Goal: Information Seeking & Learning: Learn about a topic

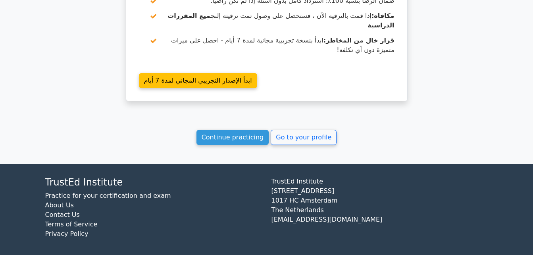
scroll to position [790, 0]
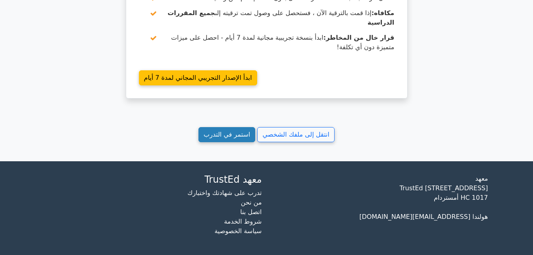
click at [236, 135] on link "استمر في التدرب" at bounding box center [227, 134] width 57 height 15
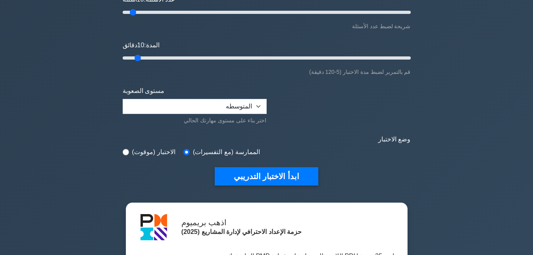
scroll to position [119, 0]
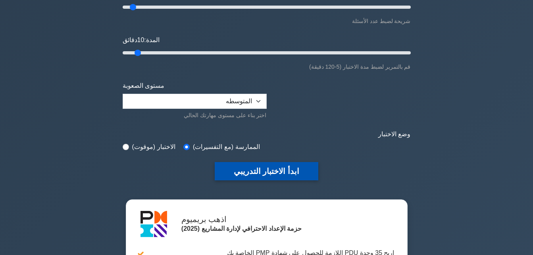
click at [271, 174] on button "ابدأ الاختبار التدريبي" at bounding box center [267, 171] width 104 height 18
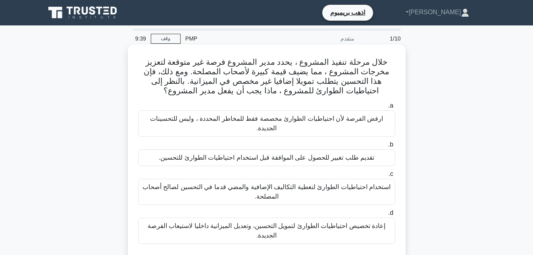
scroll to position [40, 0]
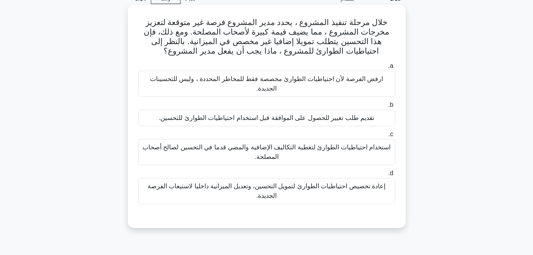
click at [302, 191] on div "إعادة تخصيص احتياطيات الطوارئ لتمويل التحسين، وتعديل الميزانية داخليا لاستيعاب …" at bounding box center [266, 191] width 257 height 26
click at [395, 176] on input "d. إعادة تخصيص احتياطيات الطوارئ لتمويل التحسين، وتعديل الميزانية داخليا لاستيع…" at bounding box center [395, 173] width 0 height 5
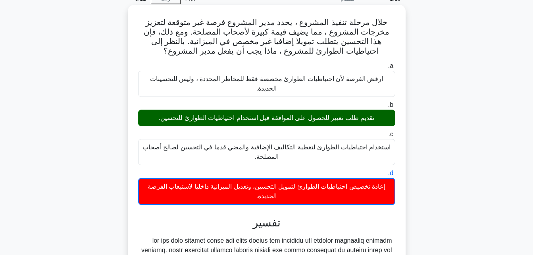
click at [288, 117] on div "تقديم طلب تغيير للحصول على الموافقة قبل استخدام احتياطيات الطوارئ للتحسين." at bounding box center [266, 118] width 257 height 17
click at [395, 108] on input "b. تقديم طلب تغيير للحصول على الموافقة قبل استخدام احتياطيات الطوارئ للتحسين." at bounding box center [395, 104] width 0 height 5
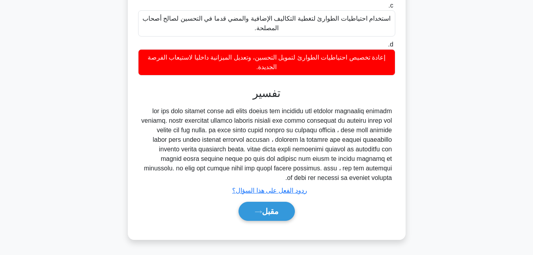
scroll to position [174, 0]
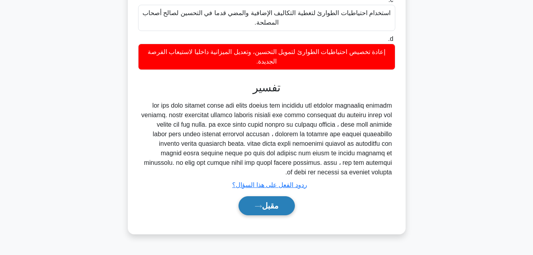
click at [278, 209] on button "مقبل" at bounding box center [267, 205] width 56 height 19
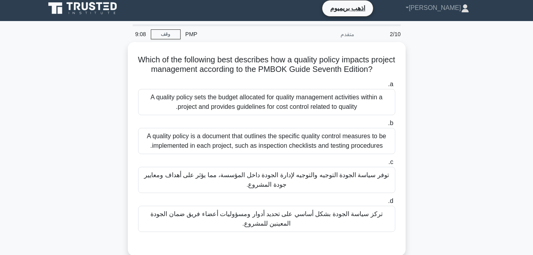
scroll to position [0, 0]
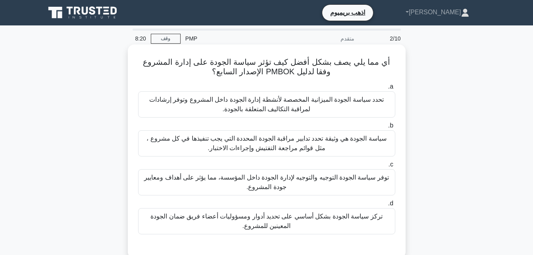
click at [270, 145] on div "سياسة الجودة هي وثيقة تحدد تدابير مراقبة الجودة المحددة التي يجب تنفيذها في كل …" at bounding box center [266, 143] width 257 height 26
click at [395, 128] on input "b. سياسة الجودة هي وثيقة تحدد تدابير مراقبة الجودة المحددة التي يجب تنفيذها في …" at bounding box center [395, 125] width 0 height 5
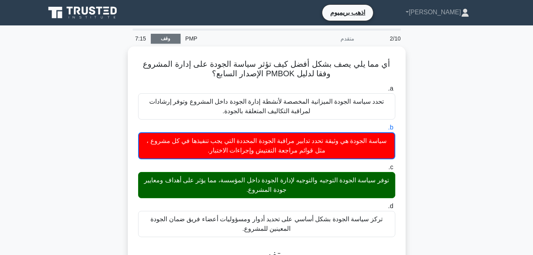
click at [172, 39] on link "وقف" at bounding box center [166, 39] width 30 height 10
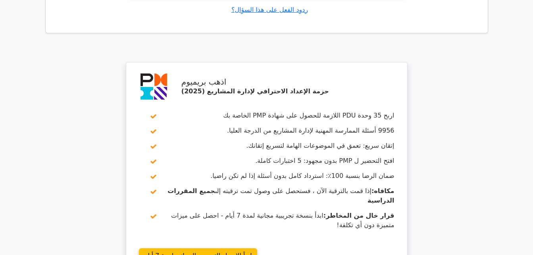
scroll to position [1168, 0]
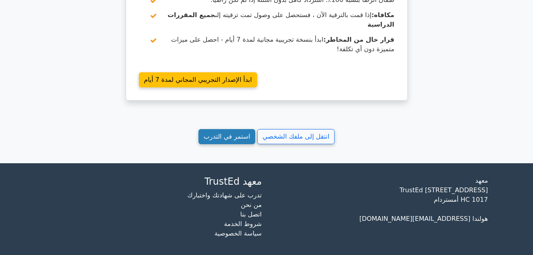
click at [243, 134] on link "استمر في التدرب" at bounding box center [227, 136] width 57 height 15
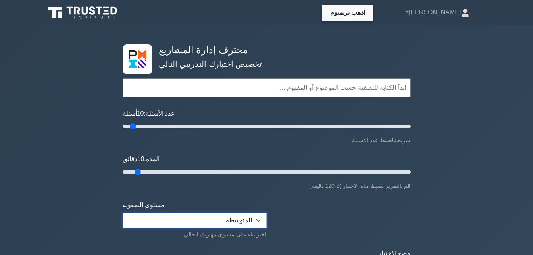
click at [237, 223] on select "مبتدئ المتوسطه خبير" at bounding box center [195, 220] width 144 height 15
select select "expert"
click at [123, 213] on select "مبتدئ المتوسطه خبير" at bounding box center [195, 220] width 144 height 15
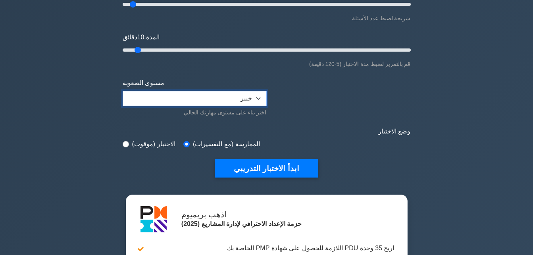
scroll to position [159, 0]
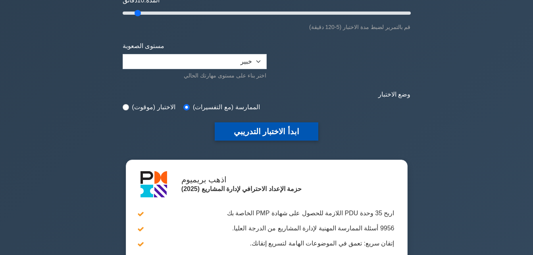
click at [260, 131] on button "ابدأ الاختبار التدريبي" at bounding box center [267, 131] width 104 height 18
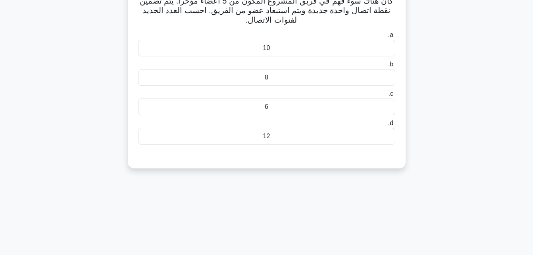
scroll to position [15, 0]
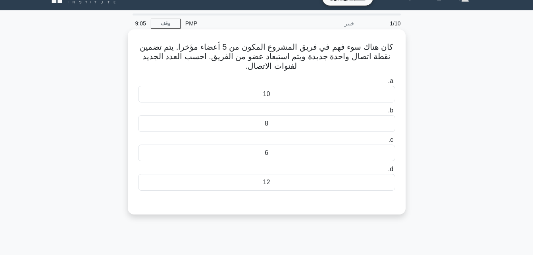
click at [268, 96] on div "10" at bounding box center [266, 94] width 257 height 17
click at [395, 84] on input "a. 10" at bounding box center [395, 81] width 0 height 5
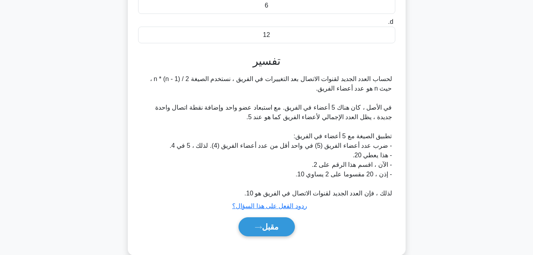
scroll to position [174, 0]
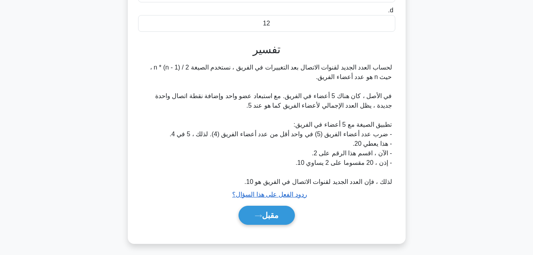
click at [301, 195] on u "ردود الفعل على هذا السؤال؟" at bounding box center [269, 194] width 75 height 7
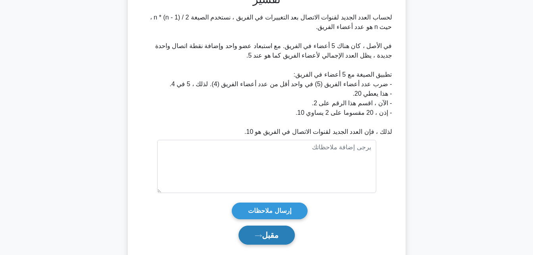
scroll to position [248, 0]
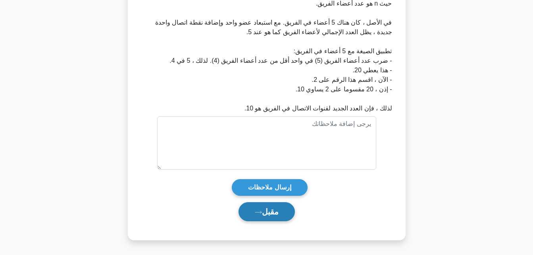
click at [270, 214] on font "مقبل" at bounding box center [270, 211] width 17 height 9
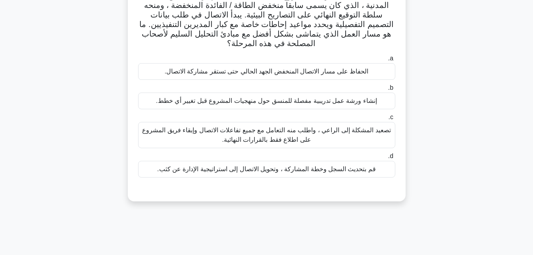
scroll to position [79, 0]
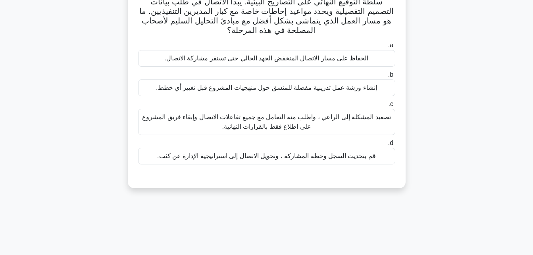
click at [295, 91] on div "إنشاء ورشة عمل تدريبية مفصلة للمنسق حول منهجيات المشروع قبل تغيير أي خطط." at bounding box center [266, 87] width 257 height 17
click at [395, 77] on input "b. إنشاء ورشة عمل تدريبية مفصلة للمنسق حول منهجيات المشروع قبل تغيير أي خطط." at bounding box center [395, 74] width 0 height 5
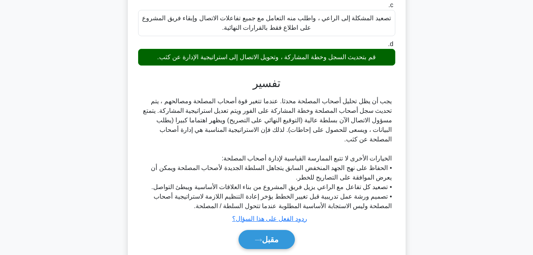
scroll to position [199, 0]
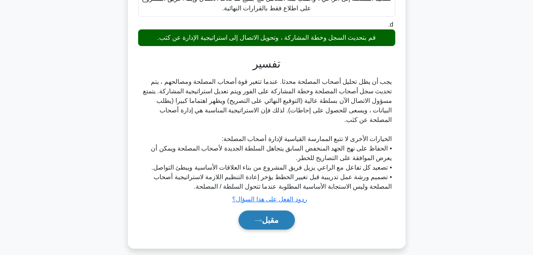
click at [282, 223] on button "مقبل" at bounding box center [267, 219] width 56 height 19
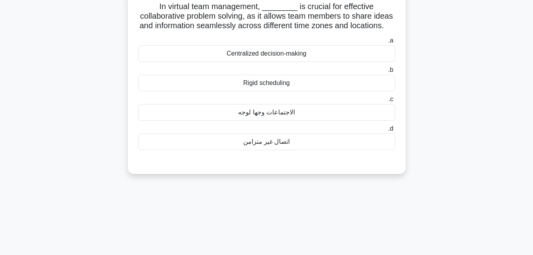
scroll to position [0, 0]
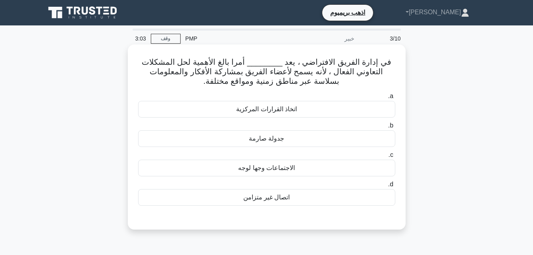
click at [280, 111] on div "اتخاذ القرارات المركزية" at bounding box center [266, 109] width 257 height 17
click at [395, 99] on input "a. اتخاذ القرارات المركزية" at bounding box center [395, 96] width 0 height 5
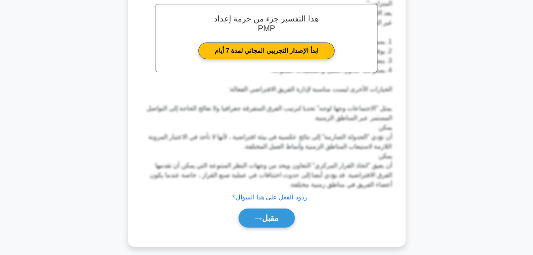
scroll to position [255, 0]
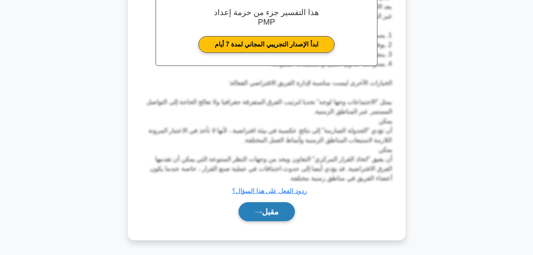
click at [269, 212] on font "مقبل" at bounding box center [270, 211] width 17 height 9
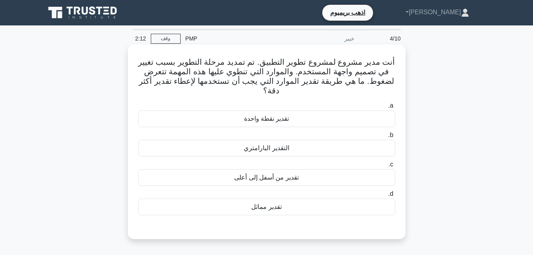
scroll to position [40, 0]
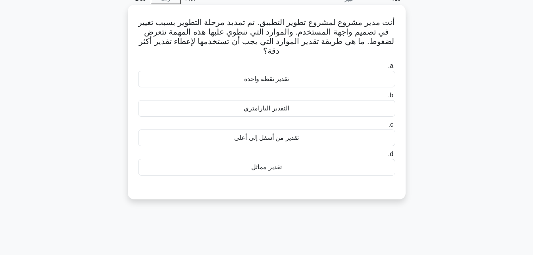
click at [273, 165] on div "تقدير مماثل" at bounding box center [266, 167] width 257 height 17
click at [395, 157] on input "d. تقدير مماثل" at bounding box center [395, 154] width 0 height 5
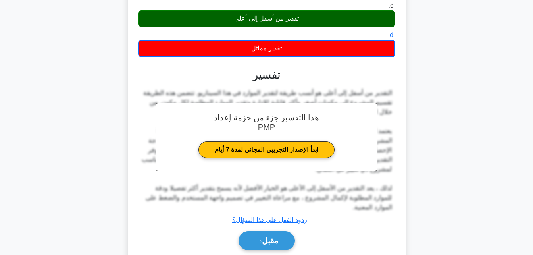
scroll to position [188, 0]
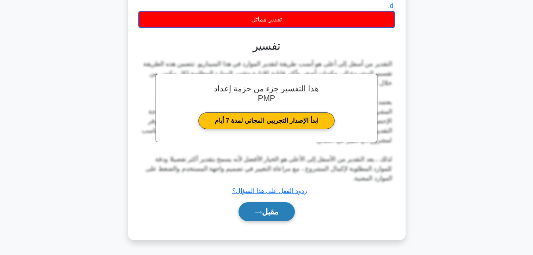
click at [271, 209] on font "مقبل" at bounding box center [270, 211] width 17 height 9
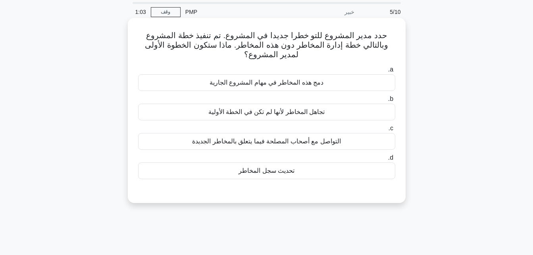
scroll to position [40, 0]
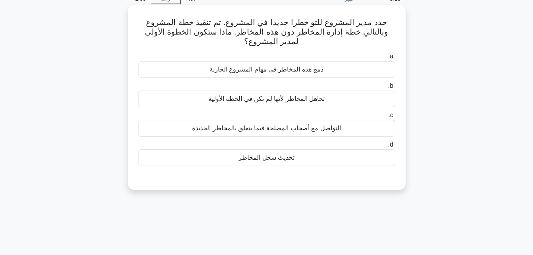
click at [286, 158] on div "تحديث سجل المخاطر" at bounding box center [266, 157] width 257 height 17
click at [395, 147] on input "d. تحديث سجل المخاطر" at bounding box center [395, 144] width 0 height 5
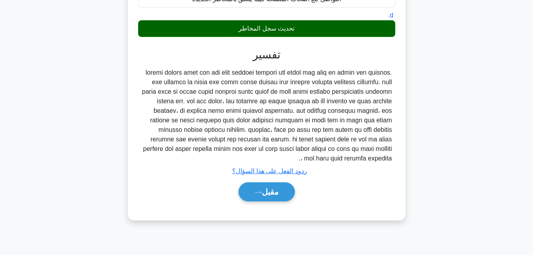
scroll to position [174, 0]
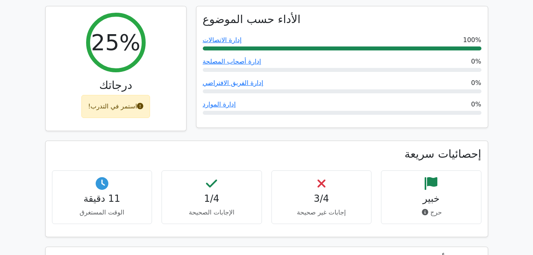
scroll to position [357, 0]
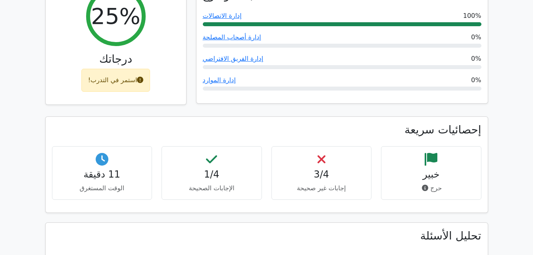
click at [112, 85] on div "استمر في التدرب!" at bounding box center [115, 80] width 69 height 23
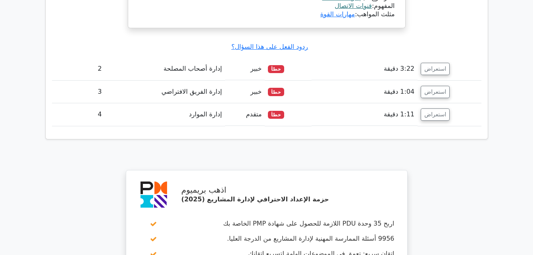
scroll to position [953, 0]
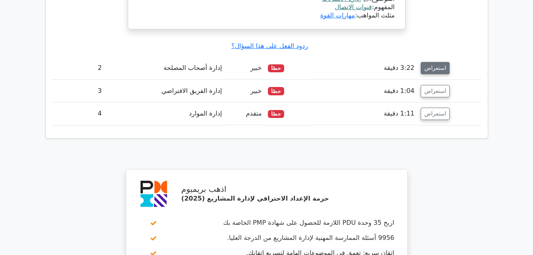
click at [431, 63] on button "استعراض" at bounding box center [435, 68] width 29 height 12
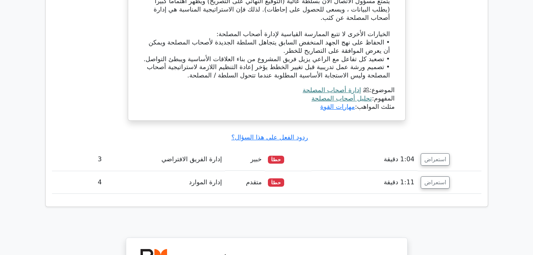
scroll to position [1270, 0]
click at [430, 162] on button "استعراض" at bounding box center [435, 159] width 29 height 12
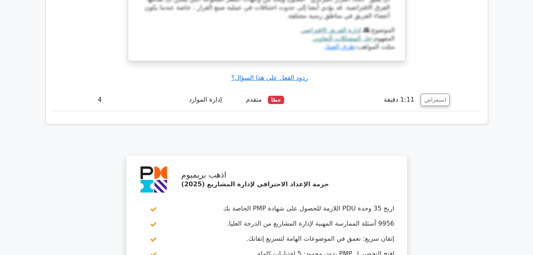
scroll to position [1787, 0]
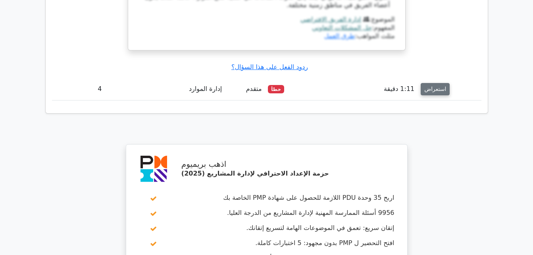
click at [433, 91] on button "استعراض" at bounding box center [435, 89] width 29 height 12
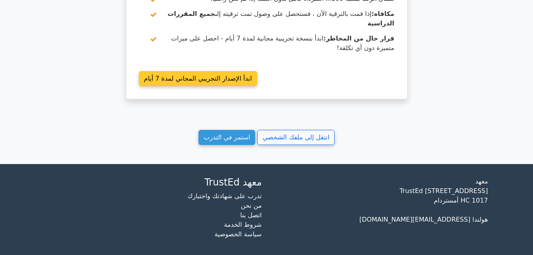
scroll to position [2419, 0]
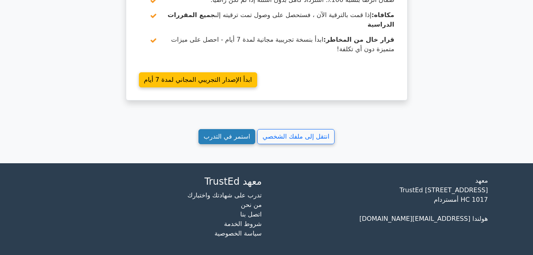
click at [243, 135] on link "استمر في التدرب" at bounding box center [227, 136] width 57 height 15
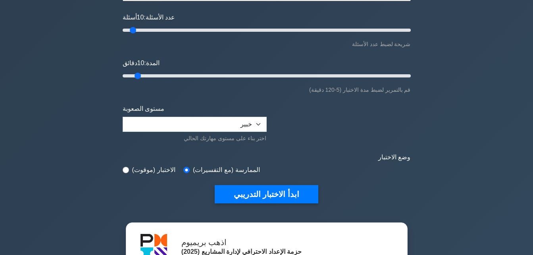
scroll to position [119, 0]
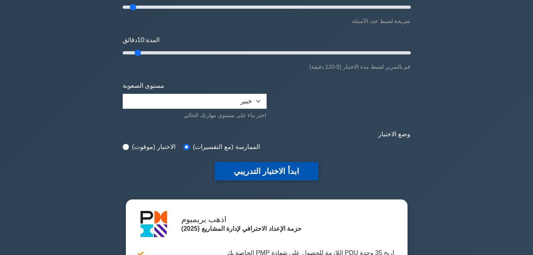
click at [256, 174] on button "ابدأ الاختبار التدريبي" at bounding box center [267, 171] width 104 height 18
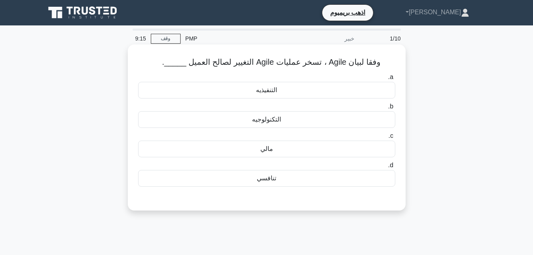
click at [275, 181] on div "تنافسي" at bounding box center [266, 178] width 257 height 17
click at [395, 168] on input "d. تنافسي" at bounding box center [395, 165] width 0 height 5
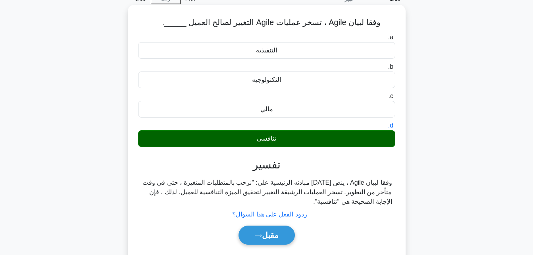
scroll to position [79, 0]
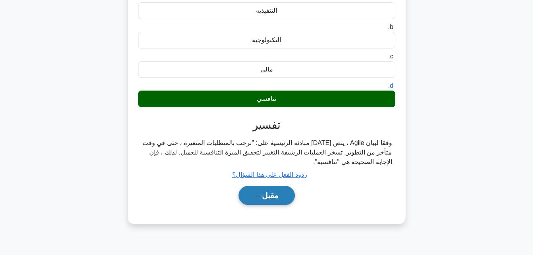
click at [271, 198] on font "مقبل" at bounding box center [270, 195] width 17 height 9
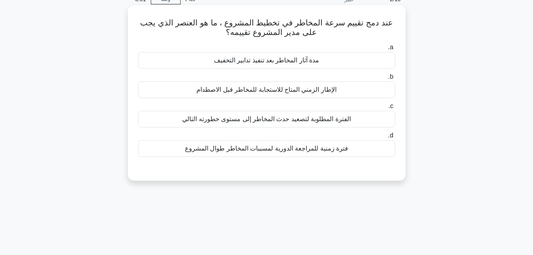
scroll to position [40, 0]
click at [262, 150] on div "فترة زمنية للمراجعة الدورية لمسببات المخاطر طوال المشروع" at bounding box center [266, 148] width 257 height 17
click at [395, 138] on input "d. فترة زمنية للمراجعة الدورية لمسببات المخاطر طوال المشروع" at bounding box center [395, 135] width 0 height 5
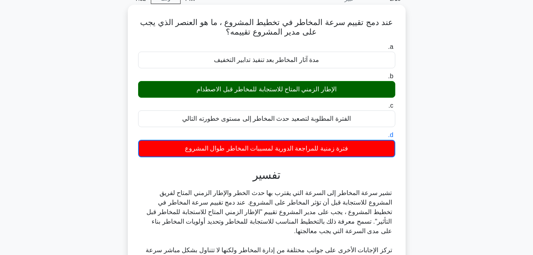
click at [299, 94] on div "الإطار الزمني المتاح للاستجابة للمخاطر قبل الاصطدام" at bounding box center [266, 89] width 257 height 17
click at [395, 79] on input "b. الإطار الزمني المتاح للاستجابة للمخاطر قبل الاصطدام" at bounding box center [395, 76] width 0 height 5
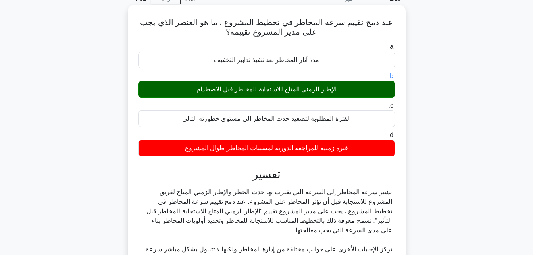
click at [299, 94] on div "الإطار الزمني المتاح للاستجابة للمخاطر قبل الاصطدام" at bounding box center [266, 89] width 257 height 17
click at [395, 79] on input "b. الإطار الزمني المتاح للاستجابة للمخاطر قبل الاصطدام" at bounding box center [395, 76] width 0 height 5
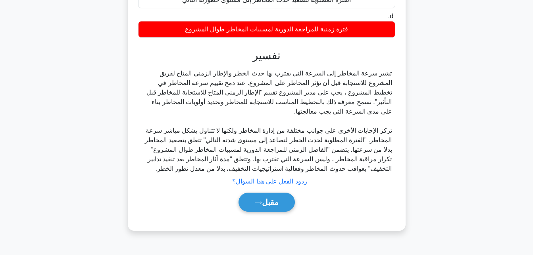
scroll to position [159, 0]
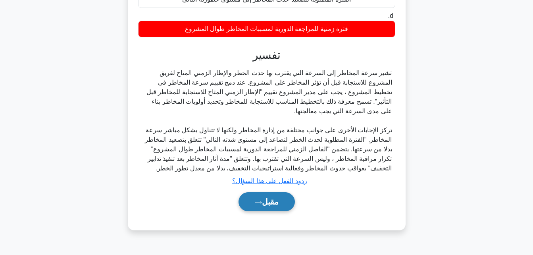
click at [270, 199] on font "مقبل" at bounding box center [270, 201] width 17 height 9
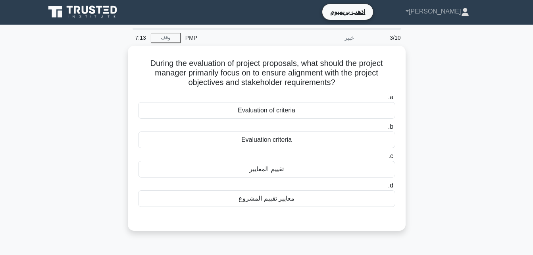
scroll to position [0, 0]
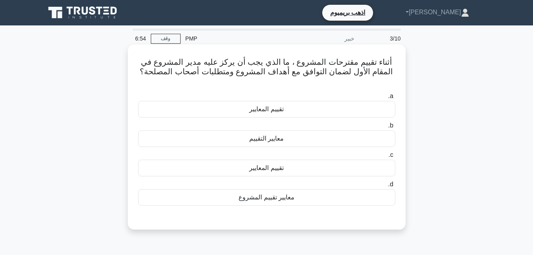
click at [262, 192] on div "معايير تقييم المشروع" at bounding box center [266, 197] width 257 height 17
click at [395, 187] on input "d. معايير تقييم المشروع" at bounding box center [395, 184] width 0 height 5
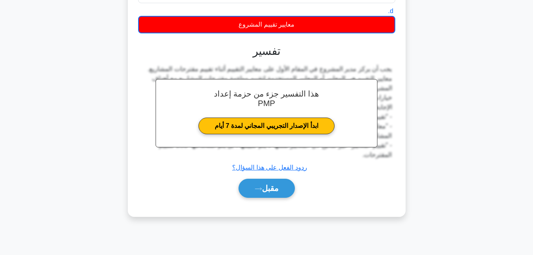
scroll to position [174, 0]
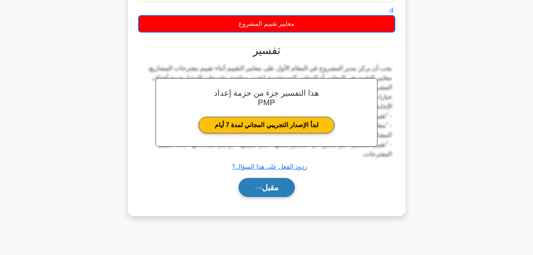
click at [275, 183] on font "مقبل" at bounding box center [270, 187] width 17 height 9
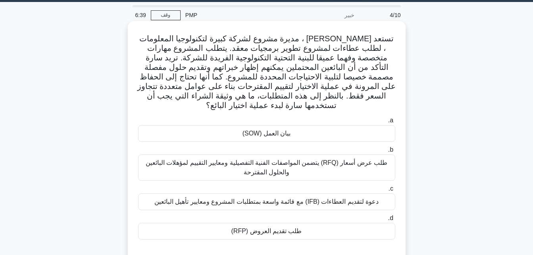
scroll to position [0, 0]
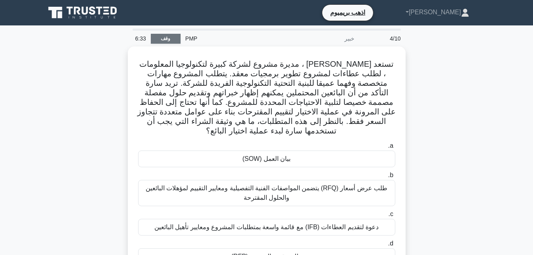
click at [167, 37] on link "وقف" at bounding box center [166, 39] width 30 height 10
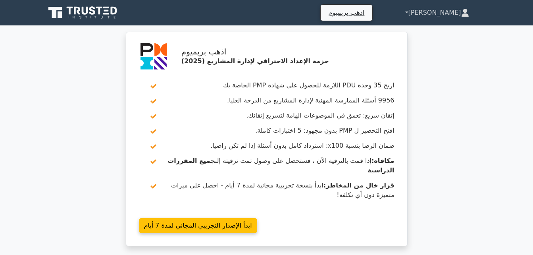
click at [440, 11] on link "[PERSON_NAME]" at bounding box center [437, 13] width 104 height 16
click at [448, 33] on link "ملف تعريف" at bounding box center [416, 31] width 63 height 13
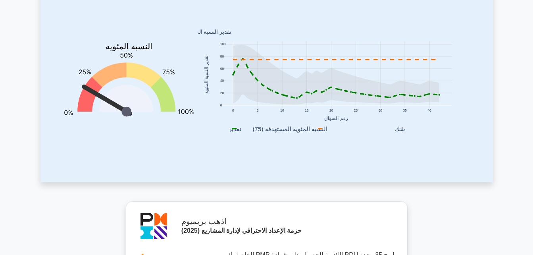
scroll to position [79, 0]
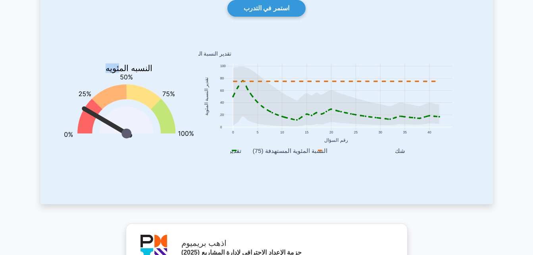
drag, startPoint x: 96, startPoint y: 112, endPoint x: 120, endPoint y: 103, distance: 24.5
click at [120, 103] on icon "النسبه المئويه You are better than 17% of all users" at bounding box center [128, 106] width 129 height 140
drag, startPoint x: 120, startPoint y: 103, endPoint x: 127, endPoint y: 105, distance: 8.2
click at [127, 105] on icon "النسبه المئويه You are better than 17% of all users" at bounding box center [128, 106] width 129 height 140
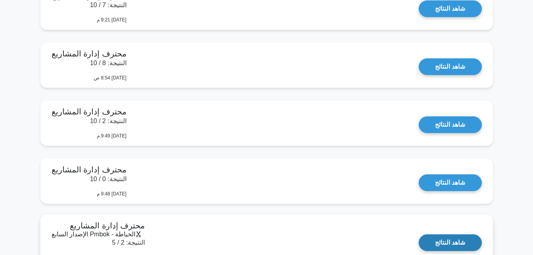
scroll to position [2223, 0]
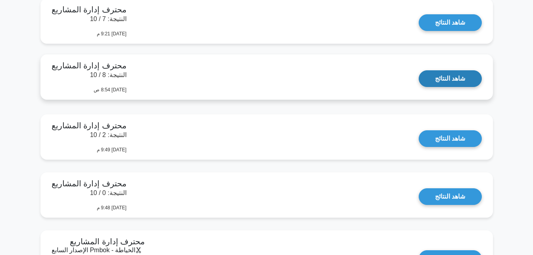
click at [453, 81] on link "شاهد النتائج" at bounding box center [450, 78] width 63 height 17
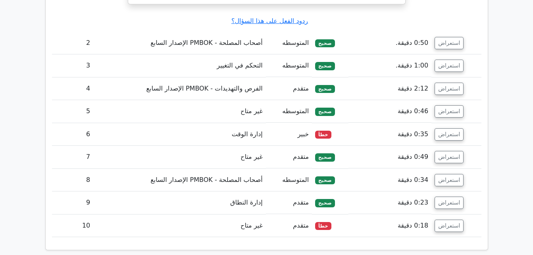
scroll to position [1032, 0]
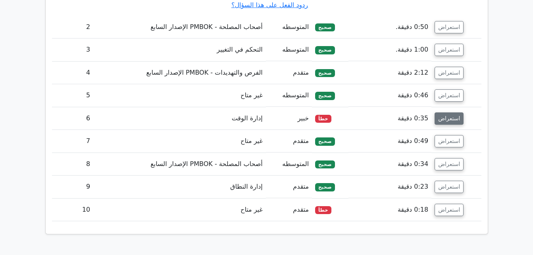
click at [444, 121] on button "استعراض" at bounding box center [449, 118] width 29 height 12
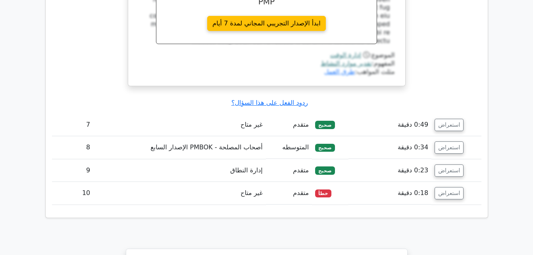
scroll to position [1429, 0]
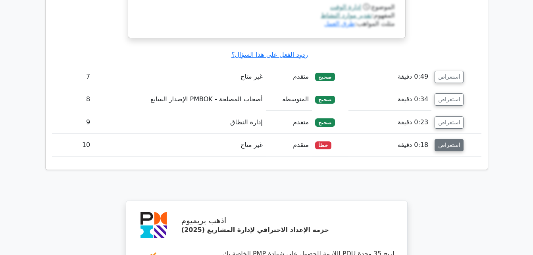
click at [446, 145] on button "استعراض" at bounding box center [449, 145] width 29 height 12
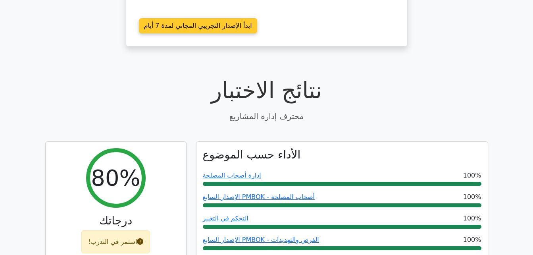
scroll to position [199, 0]
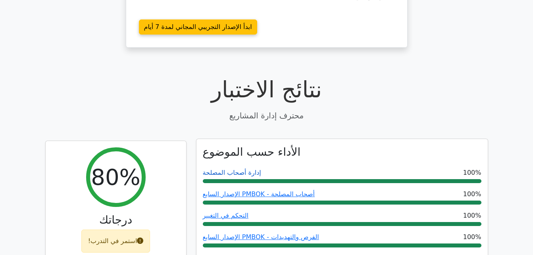
click at [232, 172] on link "إدارة أصحاب المصلحة" at bounding box center [232, 173] width 58 height 8
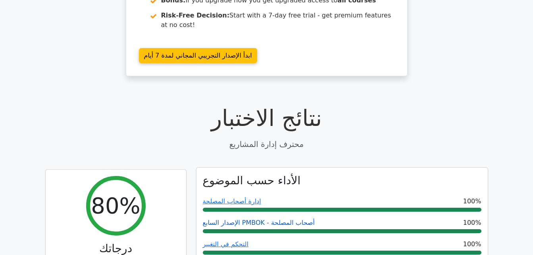
click at [290, 219] on link "أصحاب المصلحة - PMBOK الإصدار السابع" at bounding box center [259, 223] width 112 height 8
click at [240, 240] on link "التحكم في التغيير" at bounding box center [226, 244] width 46 height 8
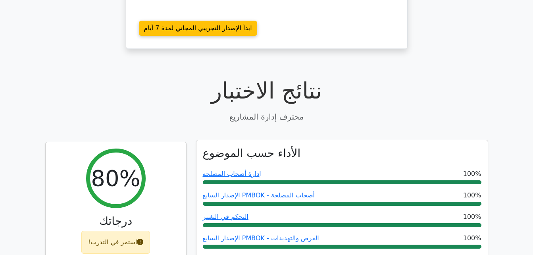
scroll to position [229, 0]
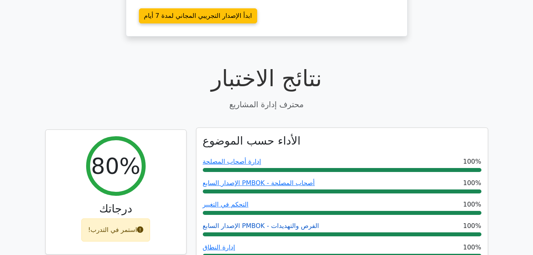
click at [256, 222] on link "الفرص والتهديدات - PMBOK الإصدار السابع" at bounding box center [261, 226] width 116 height 8
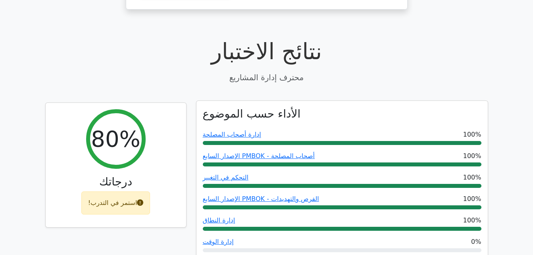
scroll to position [268, 0]
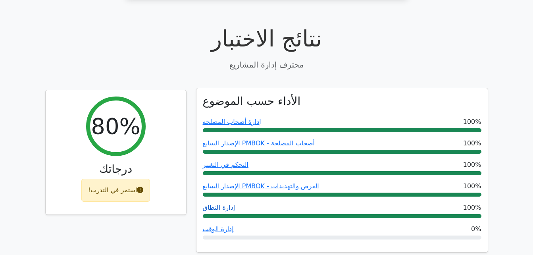
click at [224, 204] on link "إدارة النطاق" at bounding box center [219, 208] width 33 height 8
click at [217, 225] on link "إدارة الوقت" at bounding box center [218, 229] width 31 height 8
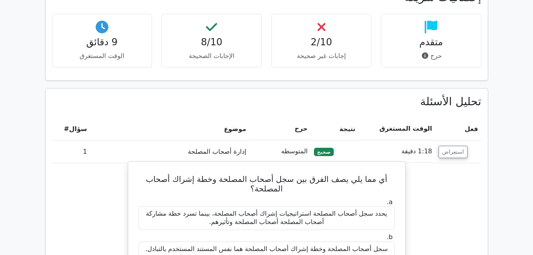
scroll to position [546, 0]
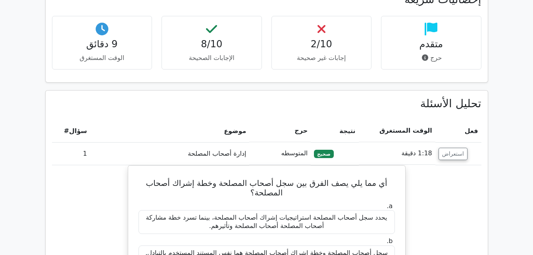
click at [307, 142] on td "المتوسطه" at bounding box center [280, 153] width 62 height 23
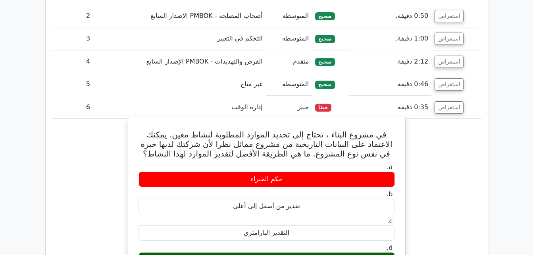
scroll to position [983, 0]
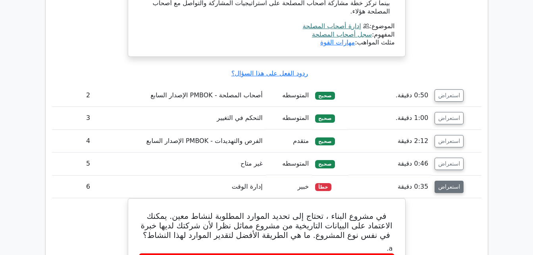
click at [448, 181] on button "استعراض" at bounding box center [449, 187] width 29 height 12
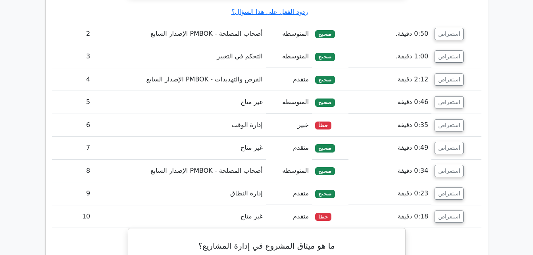
scroll to position [1062, 0]
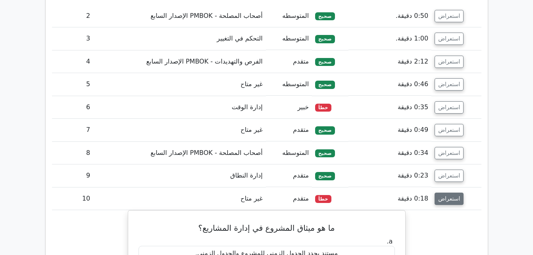
click at [447, 193] on button "استعراض" at bounding box center [449, 199] width 29 height 12
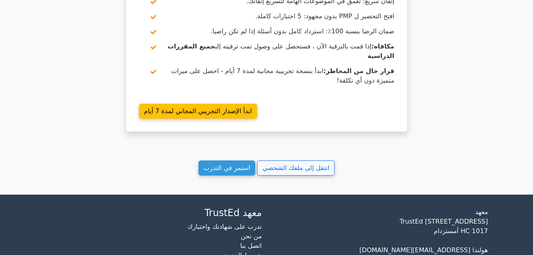
scroll to position [1400, 0]
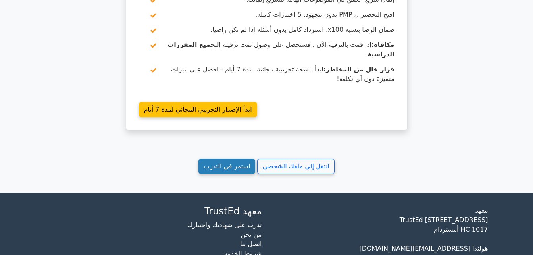
click at [224, 159] on link "استمر في التدرب" at bounding box center [227, 166] width 57 height 15
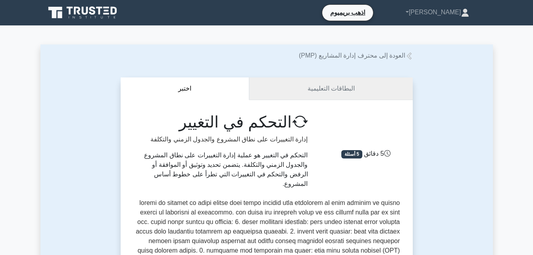
click at [353, 89] on link "البطاقات التعليمية" at bounding box center [330, 88] width 163 height 23
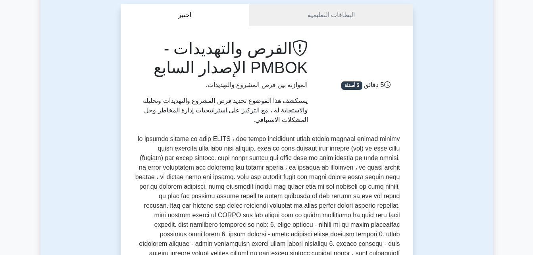
scroll to position [79, 0]
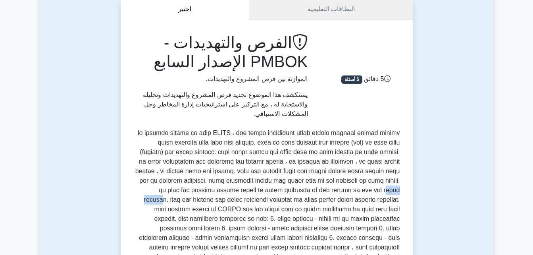
drag, startPoint x: 211, startPoint y: 189, endPoint x: 174, endPoint y: 191, distance: 37.8
click at [174, 191] on p at bounding box center [266, 214] width 267 height 172
drag, startPoint x: 174, startPoint y: 191, endPoint x: 223, endPoint y: 195, distance: 49.8
click at [223, 195] on p at bounding box center [266, 214] width 267 height 172
drag, startPoint x: 236, startPoint y: 191, endPoint x: 169, endPoint y: 191, distance: 67.1
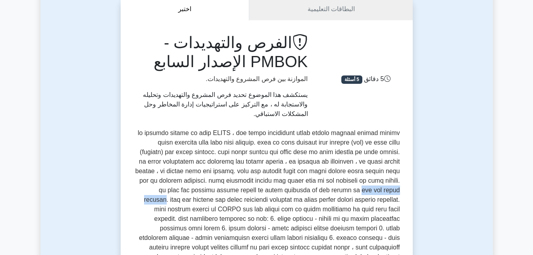
click at [169, 191] on p at bounding box center [266, 214] width 267 height 172
drag, startPoint x: 169, startPoint y: 191, endPoint x: 174, endPoint y: 190, distance: 4.8
drag, startPoint x: 174, startPoint y: 190, endPoint x: 276, endPoint y: 191, distance: 102.4
click at [276, 191] on p at bounding box center [266, 214] width 267 height 172
drag, startPoint x: 276, startPoint y: 191, endPoint x: 256, endPoint y: 192, distance: 20.3
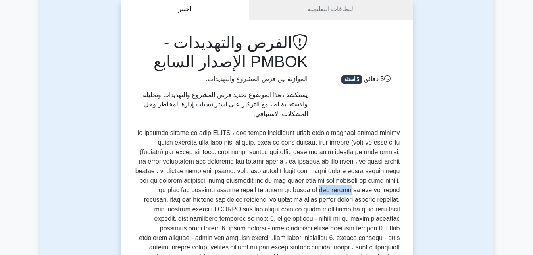
click at [256, 192] on p at bounding box center [266, 214] width 267 height 172
drag, startPoint x: 322, startPoint y: 191, endPoint x: 285, endPoint y: 193, distance: 37.8
click at [285, 193] on p at bounding box center [266, 214] width 267 height 172
drag, startPoint x: 285, startPoint y: 193, endPoint x: 300, endPoint y: 204, distance: 18.5
click at [300, 204] on p at bounding box center [266, 214] width 267 height 172
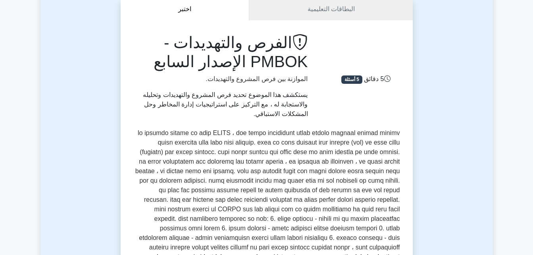
click at [339, 181] on p at bounding box center [266, 214] width 267 height 172
drag, startPoint x: 343, startPoint y: 180, endPoint x: 318, endPoint y: 183, distance: 25.2
click at [318, 183] on p at bounding box center [266, 214] width 267 height 172
drag, startPoint x: 387, startPoint y: 191, endPoint x: 332, endPoint y: 193, distance: 55.7
click at [332, 193] on p at bounding box center [266, 214] width 267 height 172
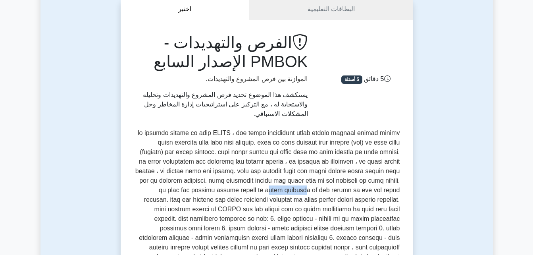
drag, startPoint x: 332, startPoint y: 193, endPoint x: 290, endPoint y: 194, distance: 42.1
click at [290, 194] on p at bounding box center [266, 214] width 267 height 172
drag, startPoint x: 290, startPoint y: 194, endPoint x: 245, endPoint y: 191, distance: 45.0
click at [245, 191] on p at bounding box center [266, 214] width 267 height 172
drag, startPoint x: 245, startPoint y: 191, endPoint x: 175, endPoint y: 195, distance: 69.6
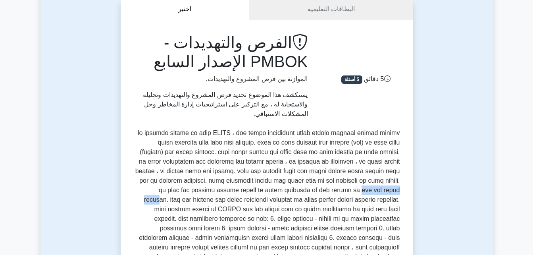
click at [175, 195] on p at bounding box center [266, 214] width 267 height 172
drag, startPoint x: 175, startPoint y: 195, endPoint x: 177, endPoint y: 208, distance: 13.3
click at [178, 209] on p at bounding box center [266, 214] width 267 height 172
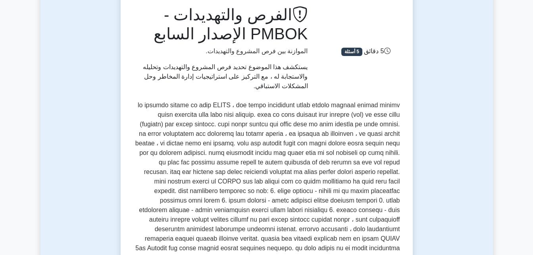
scroll to position [119, 0]
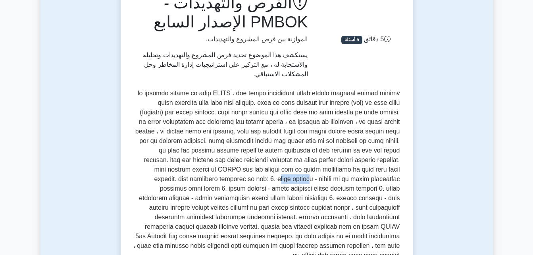
drag, startPoint x: 350, startPoint y: 180, endPoint x: 316, endPoint y: 181, distance: 34.2
click at [316, 181] on p at bounding box center [266, 175] width 267 height 172
drag, startPoint x: 316, startPoint y: 181, endPoint x: 302, endPoint y: 183, distance: 13.9
click at [302, 183] on p at bounding box center [266, 175] width 267 height 172
drag, startPoint x: 379, startPoint y: 188, endPoint x: 400, endPoint y: 186, distance: 20.7
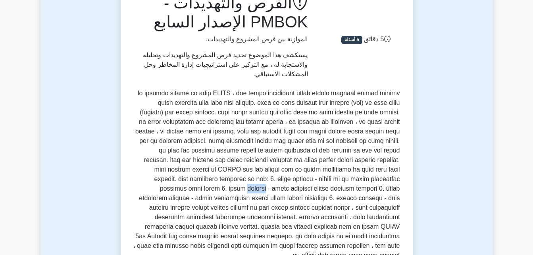
click at [400, 186] on p at bounding box center [266, 175] width 267 height 172
drag, startPoint x: 400, startPoint y: 186, endPoint x: 364, endPoint y: 192, distance: 35.8
click at [364, 192] on p at bounding box center [266, 175] width 267 height 172
drag, startPoint x: 309, startPoint y: 199, endPoint x: 272, endPoint y: 199, distance: 36.9
click at [272, 199] on p at bounding box center [266, 175] width 267 height 172
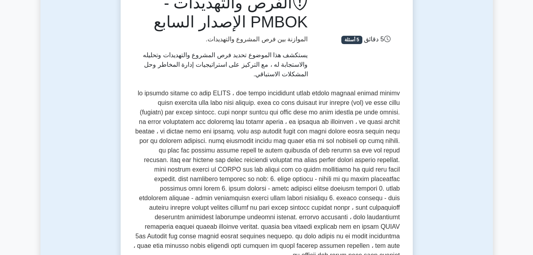
drag, startPoint x: 272, startPoint y: 199, endPoint x: 251, endPoint y: 200, distance: 21.1
click at [251, 200] on p at bounding box center [266, 175] width 267 height 172
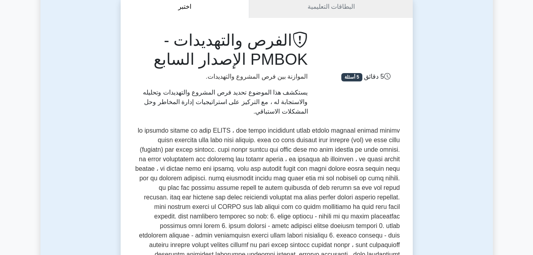
scroll to position [0, 0]
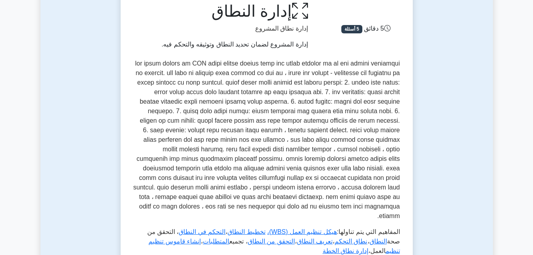
scroll to position [199, 0]
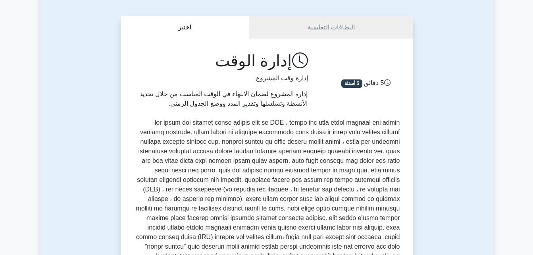
scroll to position [79, 0]
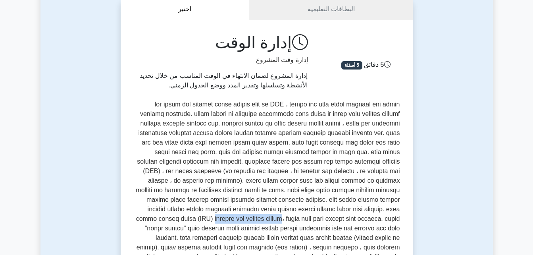
drag, startPoint x: 218, startPoint y: 209, endPoint x: 143, endPoint y: 210, distance: 75.0
click at [143, 210] on p at bounding box center [266, 195] width 267 height 191
copy p "الأنشطة ذات التعويم الصفري"
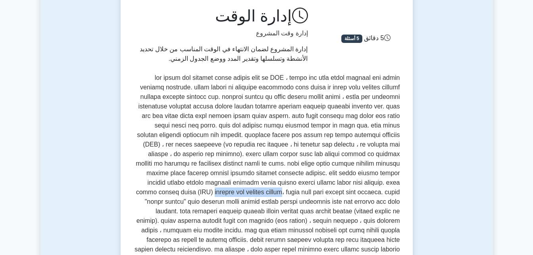
scroll to position [119, 0]
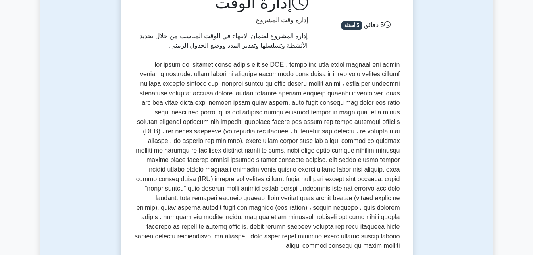
click at [247, 181] on p at bounding box center [266, 155] width 267 height 191
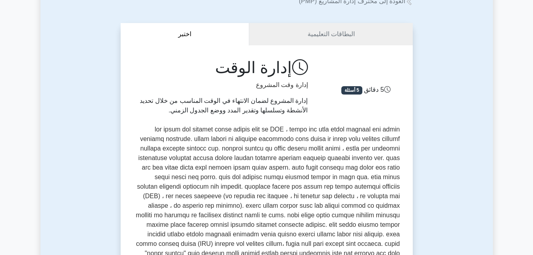
scroll to position [0, 0]
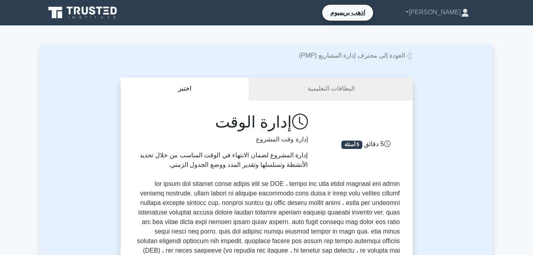
click at [359, 89] on link "البطاقات التعليمية" at bounding box center [330, 88] width 163 height 23
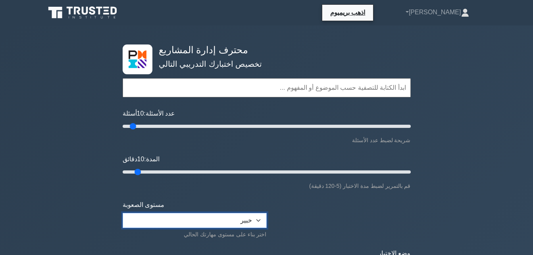
click at [245, 215] on select "مبتدئ المتوسطه خبير" at bounding box center [195, 220] width 144 height 15
select select "intermediate"
click at [123, 213] on select "مبتدئ المتوسطه خبير" at bounding box center [195, 220] width 144 height 15
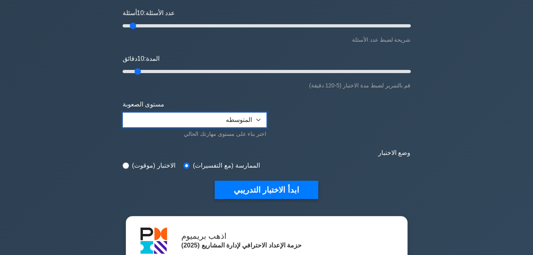
scroll to position [119, 0]
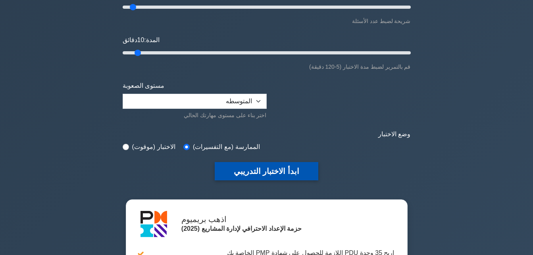
click at [277, 174] on button "ابدأ الاختبار التدريبي" at bounding box center [267, 171] width 104 height 18
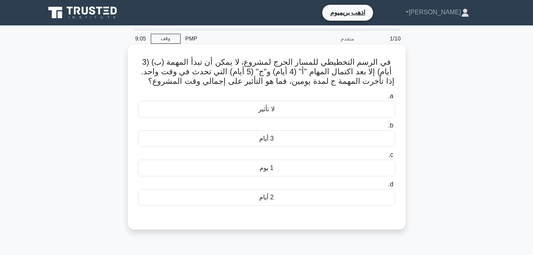
click at [268, 108] on div "لا تأثير" at bounding box center [266, 109] width 257 height 17
click at [395, 99] on input "a. لا تأثير" at bounding box center [395, 96] width 0 height 5
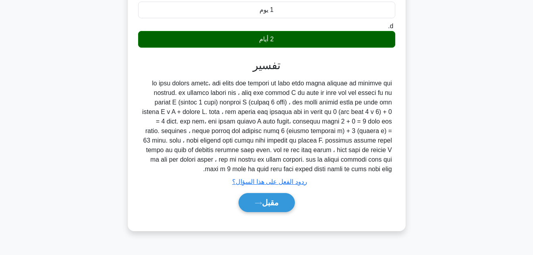
scroll to position [174, 0]
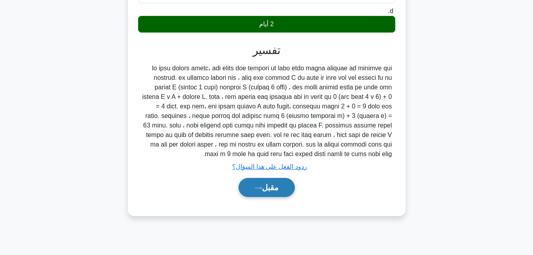
click at [267, 184] on font "مقبل" at bounding box center [270, 187] width 17 height 9
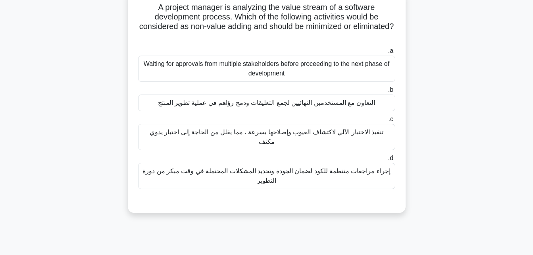
scroll to position [0, 0]
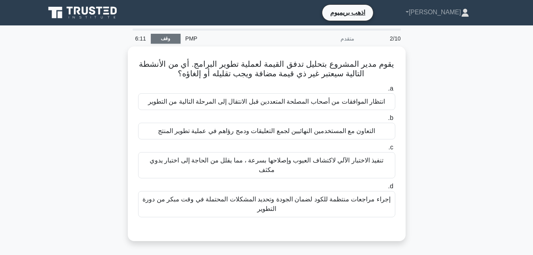
click at [167, 40] on link "وقف" at bounding box center [166, 39] width 30 height 10
